Goal: Information Seeking & Learning: Learn about a topic

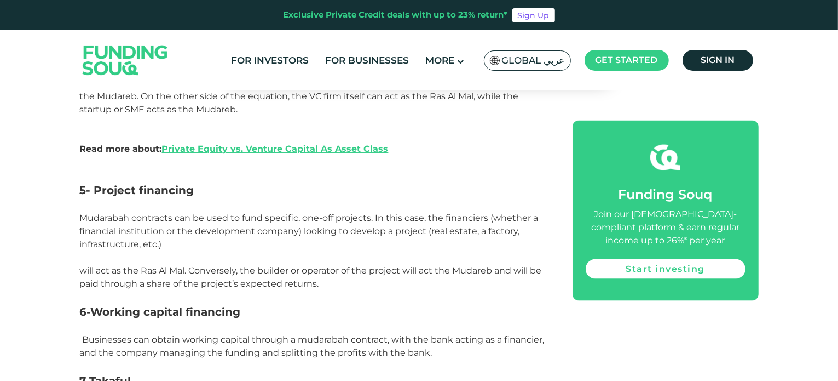
scroll to position [1752, 0]
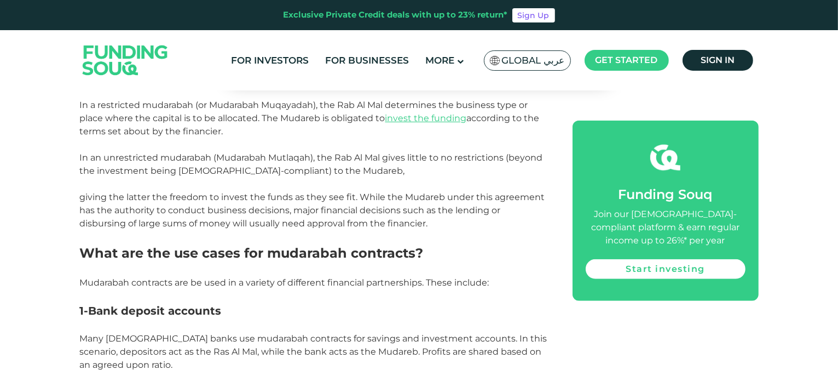
scroll to position [1040, 0]
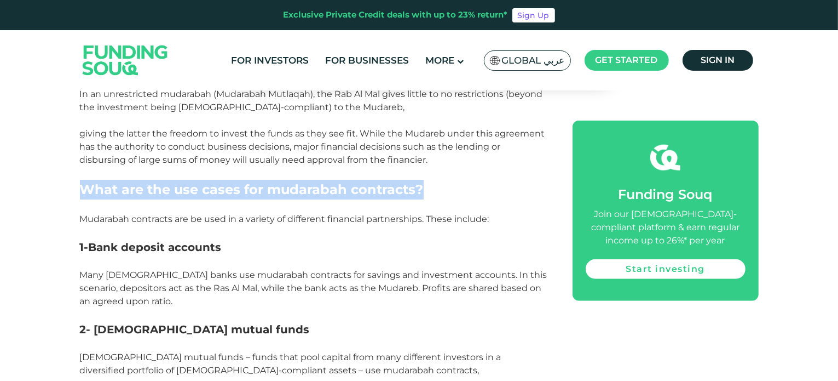
drag, startPoint x: 448, startPoint y: 176, endPoint x: 446, endPoint y: 192, distance: 16.1
click at [446, 192] on div "Mudarabah contracts are one of the main types of [DEMOGRAPHIC_DATA] finance con…" at bounding box center [314, 387] width 468 height 1757
copy div "What are the use cases for mudarabah contracts?"
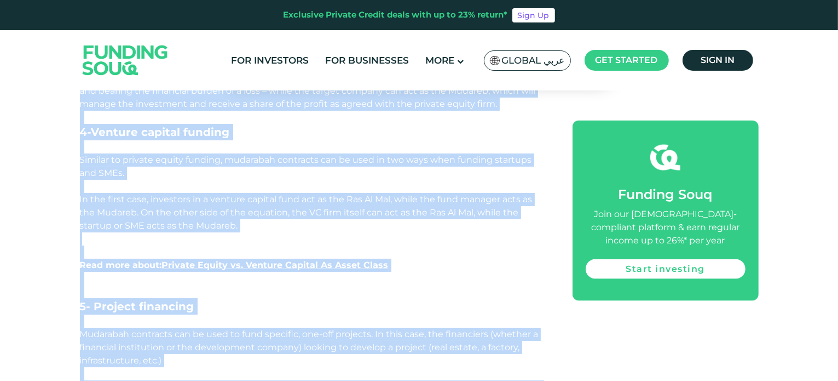
scroll to position [1698, 0]
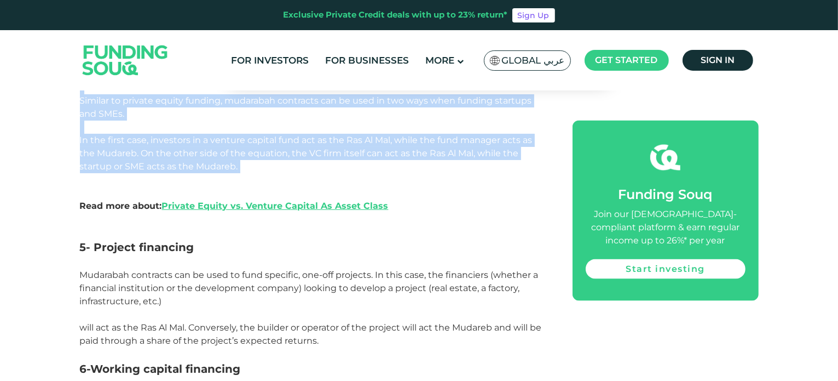
drag, startPoint x: 60, startPoint y: 188, endPoint x: 361, endPoint y: 177, distance: 302.0
copy div "1-Lore ipsumdo sitametc Adip Elitsed doeiu tem incididun utlaboree dol magnaal …"
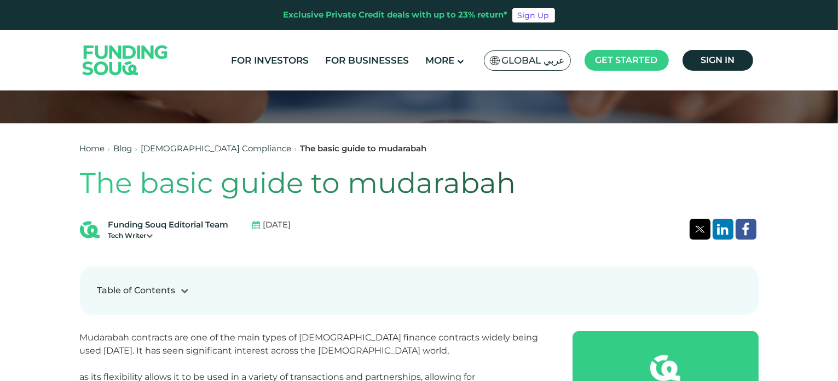
scroll to position [493, 0]
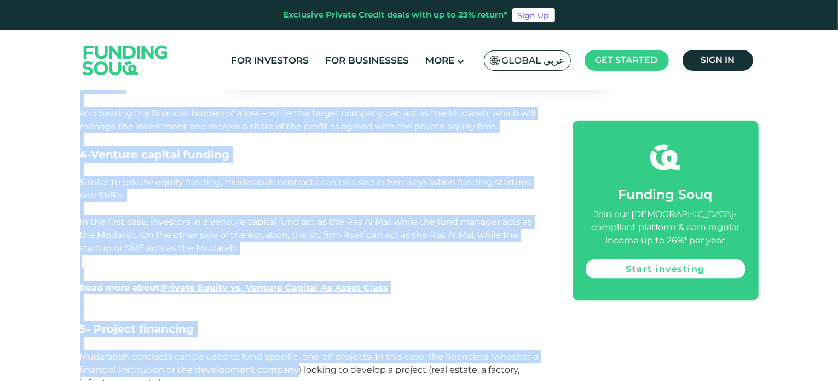
scroll to position [1667, 0]
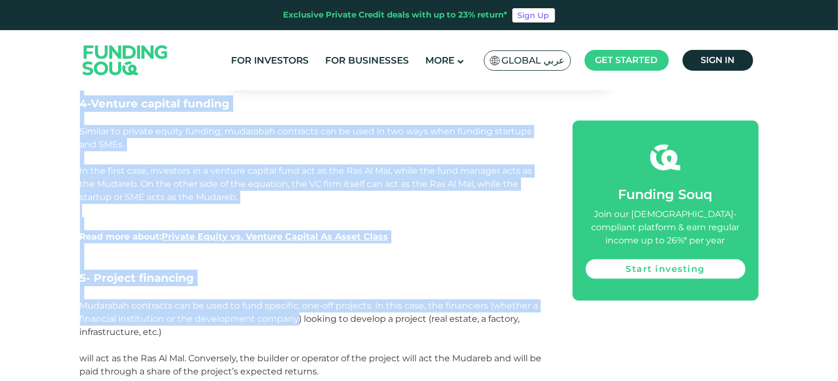
drag, startPoint x: 62, startPoint y: 190, endPoint x: 388, endPoint y: 202, distance: 326.0
copy div "What are the use cases for mudarabah contracts? Mudarabah contracts are be used…"
